Goal: Information Seeking & Learning: Learn about a topic

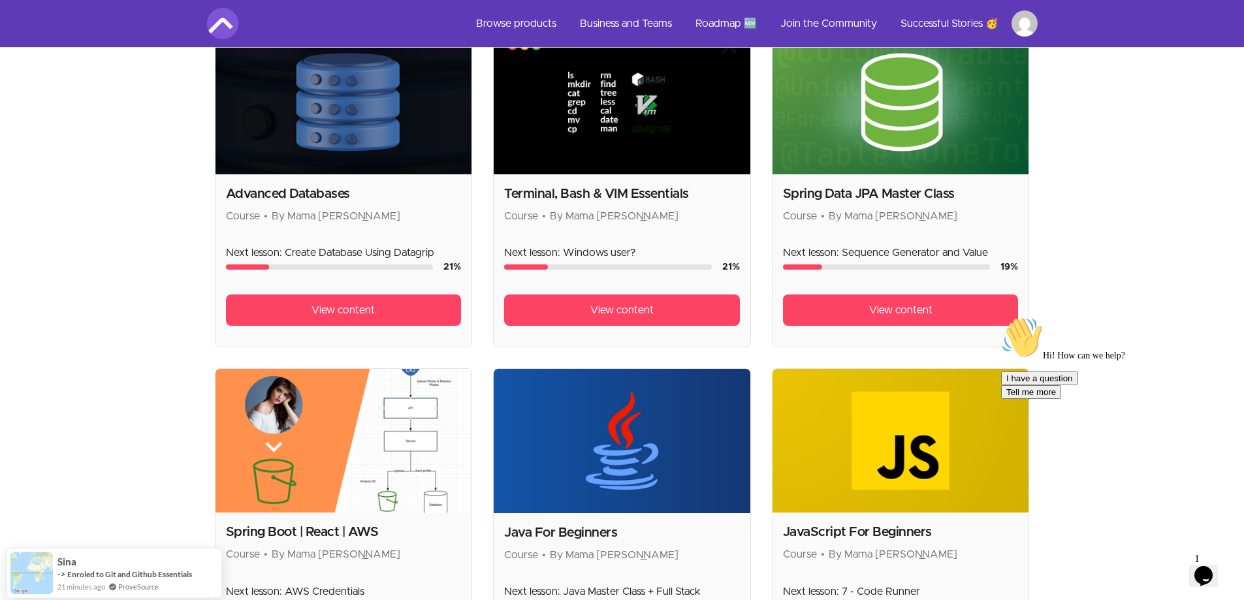
scroll to position [980, 0]
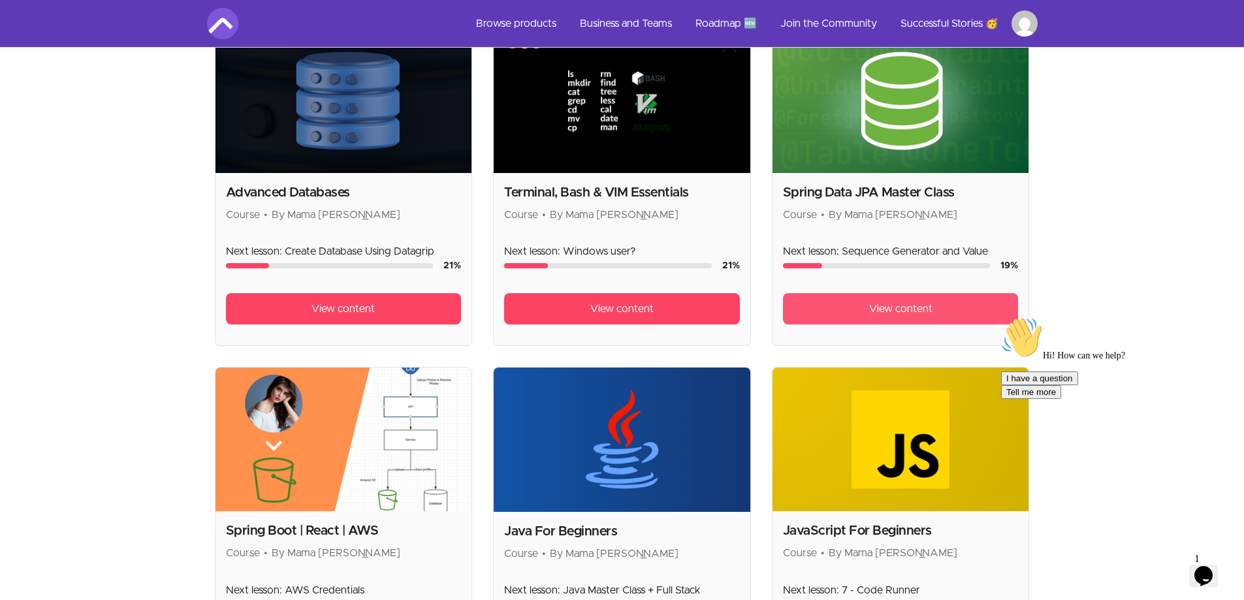
click at [861, 308] on link "View content" at bounding box center [901, 308] width 236 height 31
